Goal: Navigation & Orientation: Go to known website

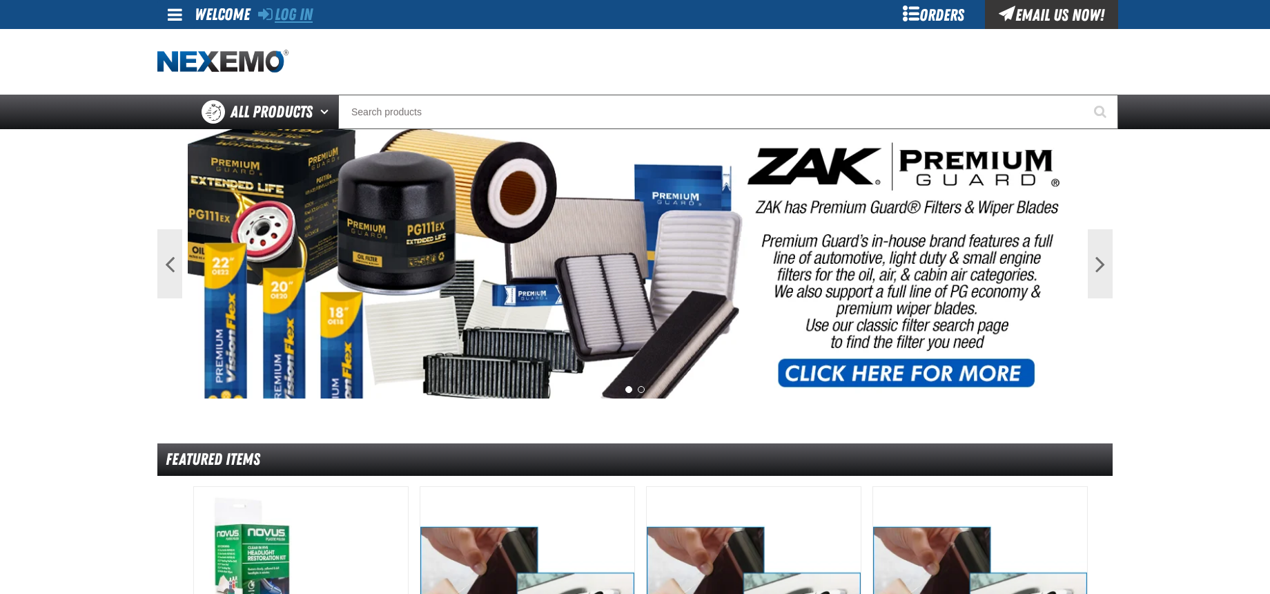
click at [280, 17] on link "Log In" at bounding box center [285, 14] width 55 height 19
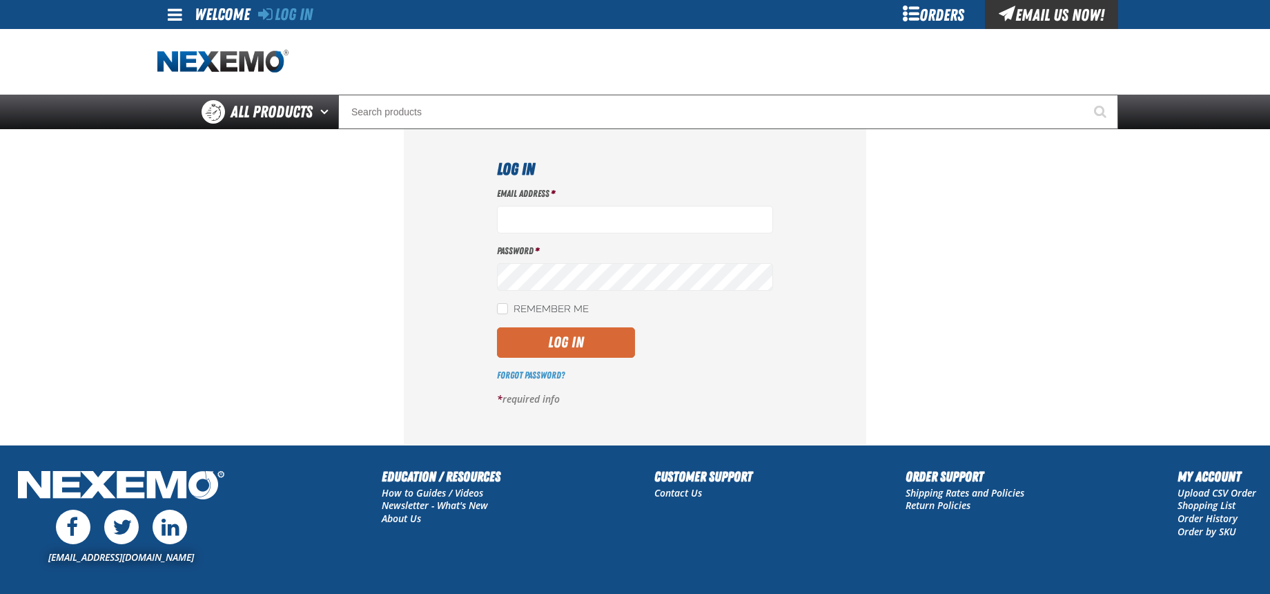
type input "sbaskett@vtaig.com"
click at [562, 348] on button "Log In" at bounding box center [566, 342] width 138 height 30
